Goal: Task Accomplishment & Management: Use online tool/utility

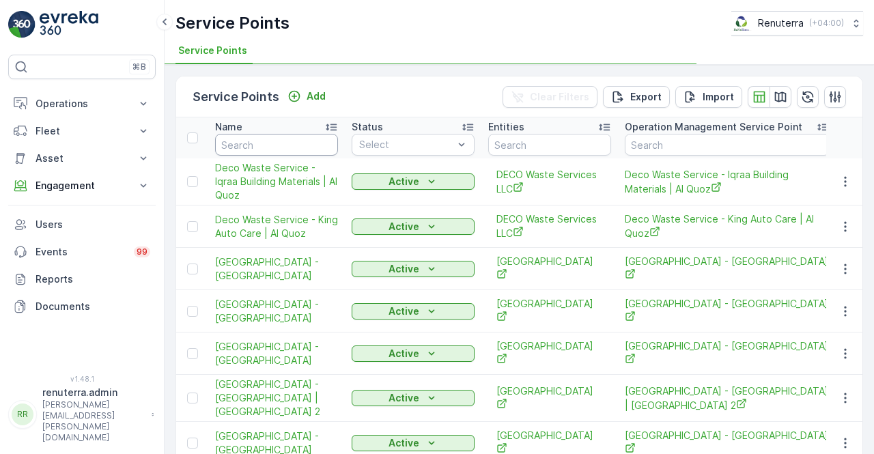
click at [257, 154] on input "text" at bounding box center [276, 145] width 123 height 22
click at [246, 136] on input "text" at bounding box center [276, 145] width 123 height 22
type input "emrill"
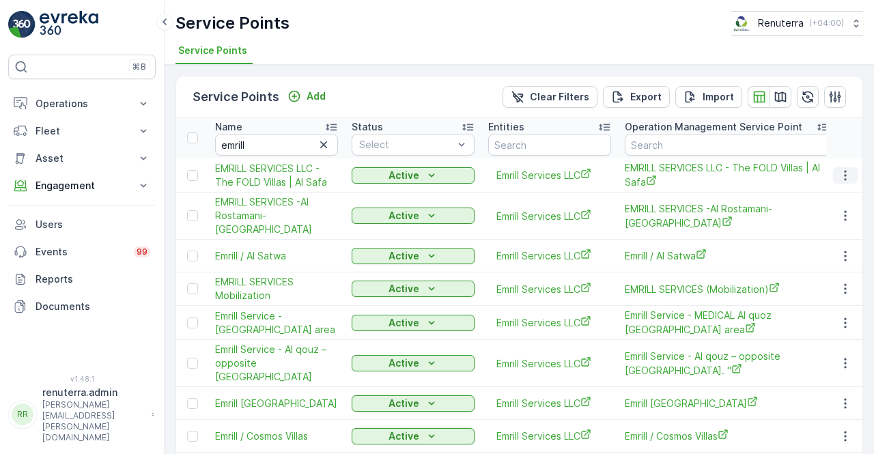
click at [843, 176] on icon "button" at bounding box center [846, 176] width 14 height 14
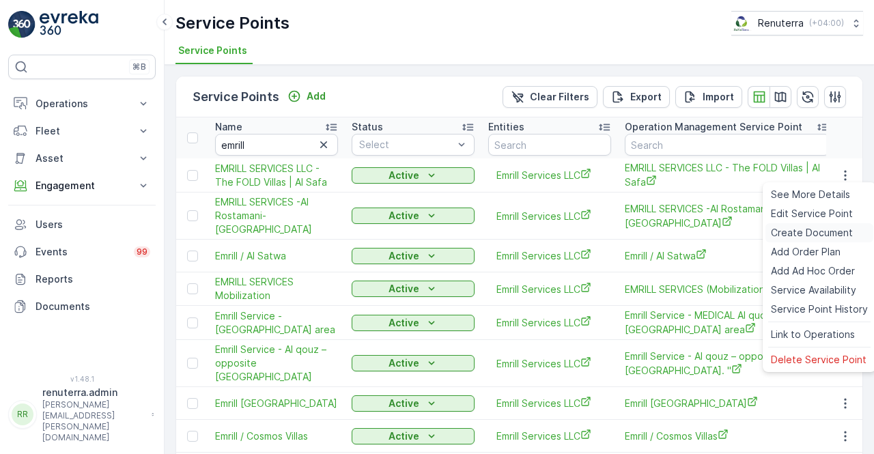
click at [806, 236] on span "Create Document" at bounding box center [812, 233] width 82 height 14
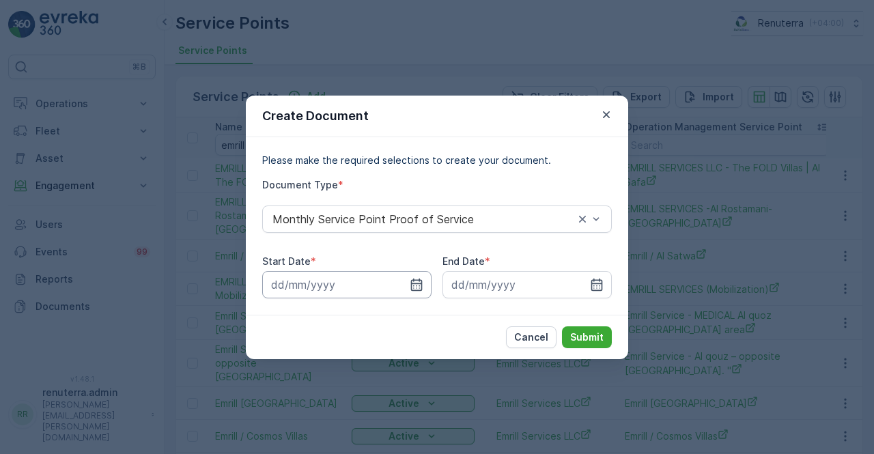
click at [408, 277] on input at bounding box center [346, 284] width 169 height 27
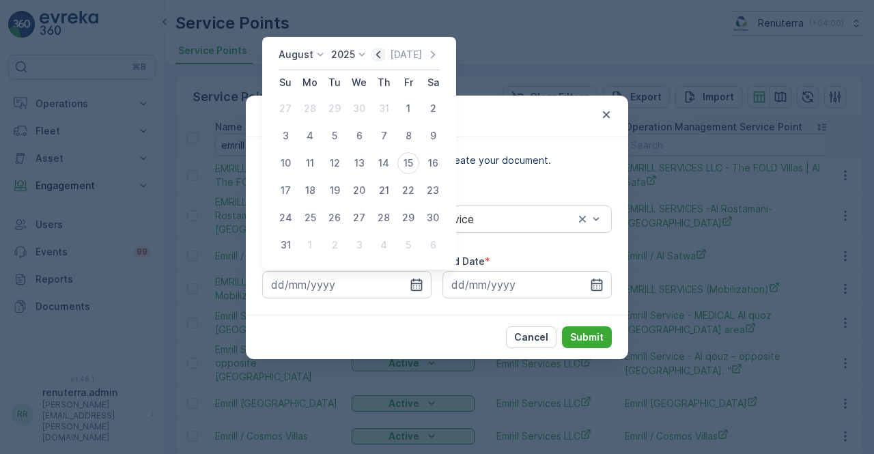
click at [379, 57] on icon "button" at bounding box center [378, 55] width 14 height 14
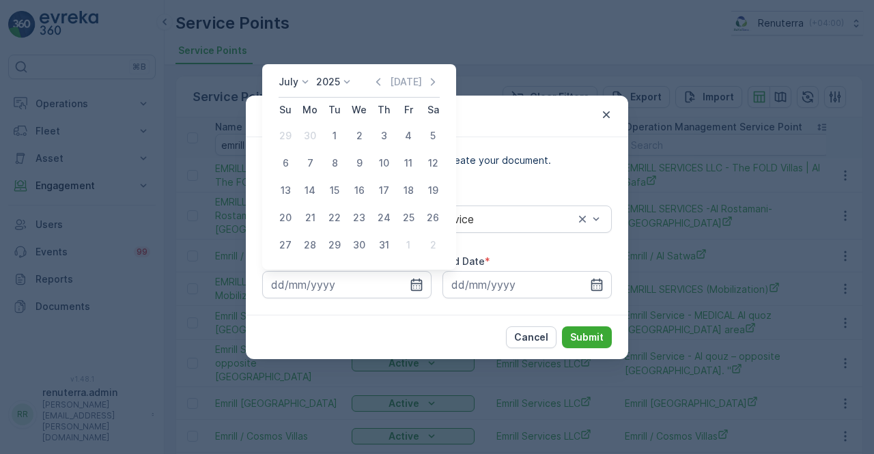
drag, startPoint x: 340, startPoint y: 138, endPoint x: 361, endPoint y: 165, distance: 34.0
click at [341, 141] on div "1" at bounding box center [335, 136] width 22 height 22
type input "01.07.2025"
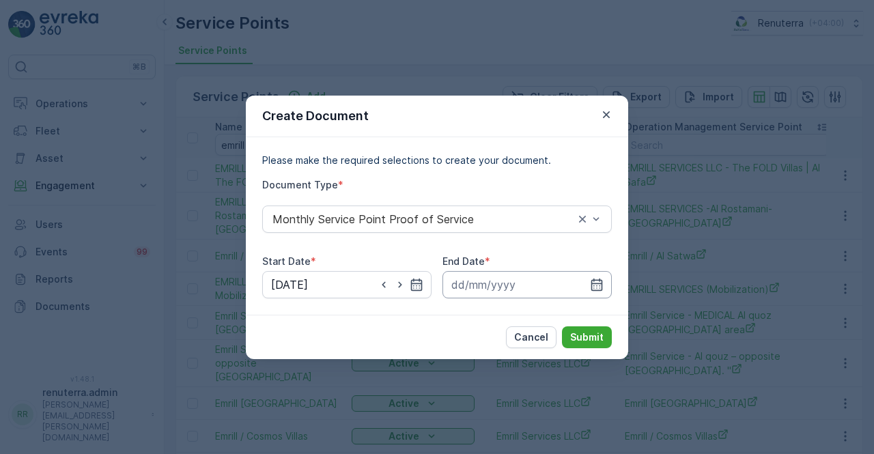
click at [591, 279] on icon "button" at bounding box center [597, 285] width 14 height 14
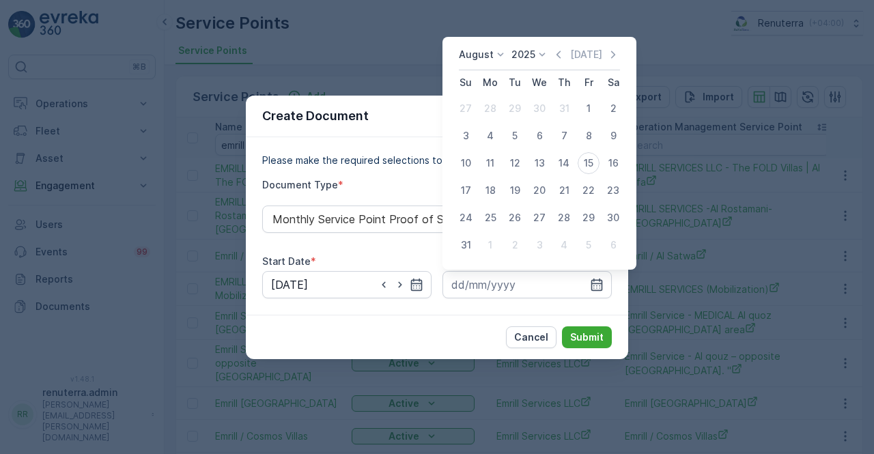
drag, startPoint x: 565, startPoint y: 54, endPoint x: 557, endPoint y: 117, distance: 63.4
click at [565, 55] on icon "button" at bounding box center [559, 55] width 14 height 14
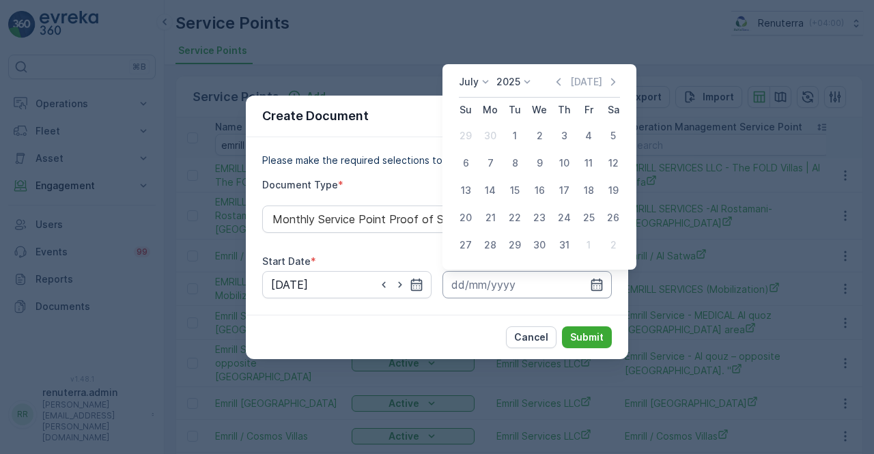
drag, startPoint x: 561, startPoint y: 247, endPoint x: 580, endPoint y: 280, distance: 38.5
click at [565, 258] on td "31" at bounding box center [564, 245] width 25 height 27
click at [573, 249] on div "31" at bounding box center [564, 245] width 22 height 22
type input "31.07.2025"
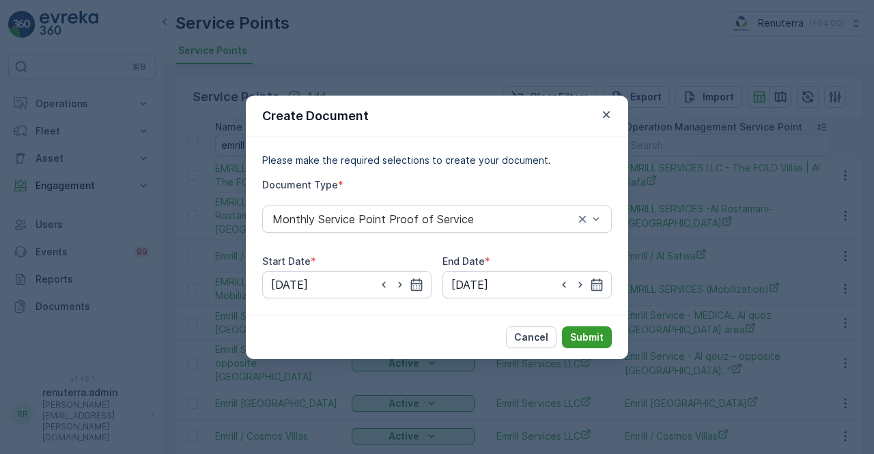
click at [588, 341] on p "Submit" at bounding box center [586, 338] width 33 height 14
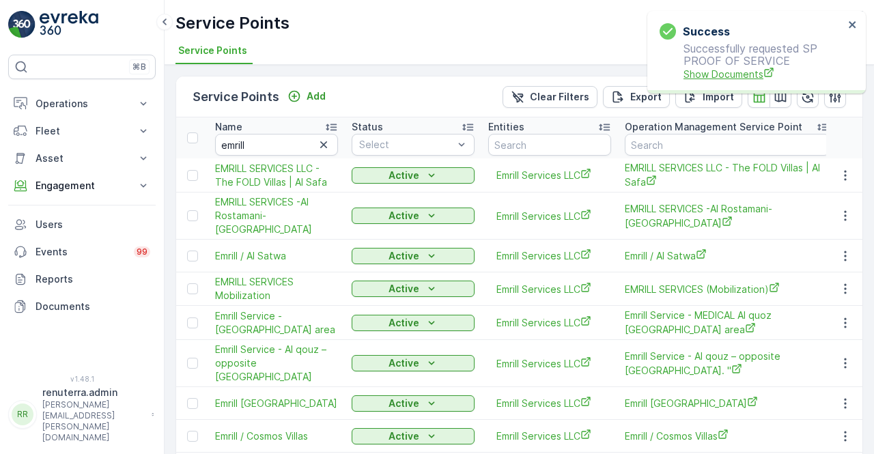
click at [721, 75] on span "Show Documents" at bounding box center [764, 74] width 160 height 14
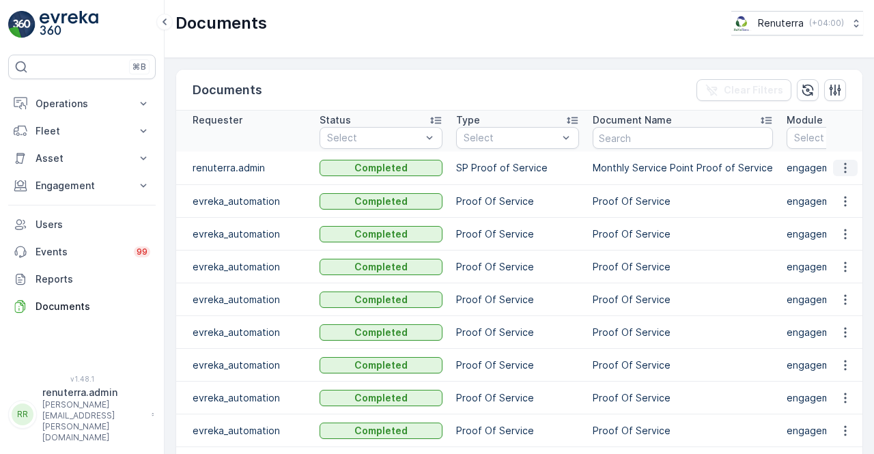
click at [845, 167] on icon "button" at bounding box center [846, 168] width 14 height 14
click at [836, 184] on span "See Details" at bounding box center [841, 187] width 53 height 14
